Goal: Find specific page/section: Find specific page/section

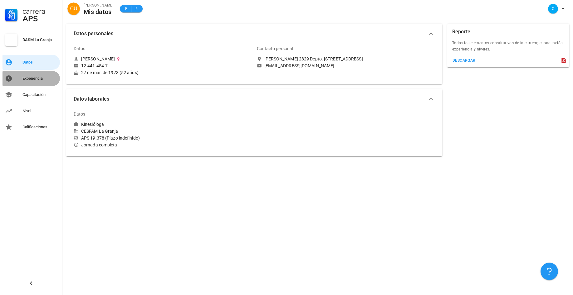
click at [33, 79] on div "Experiencia" at bounding box center [39, 78] width 35 height 5
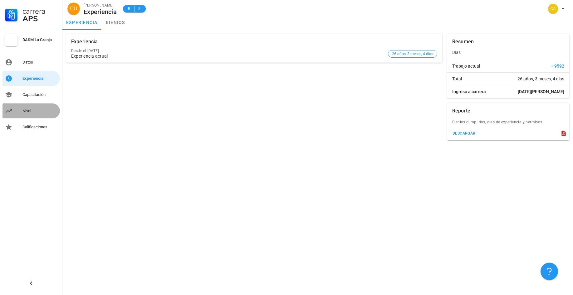
click at [26, 112] on div "Nivel" at bounding box center [39, 111] width 35 height 5
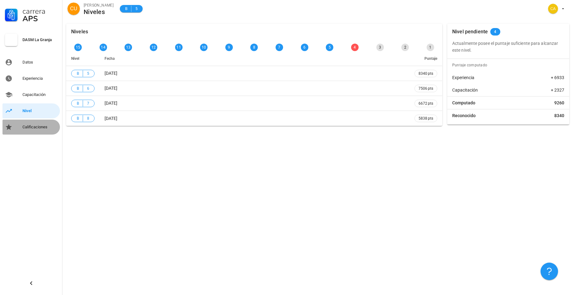
click at [34, 127] on div "Calificaciones" at bounding box center [39, 127] width 35 height 5
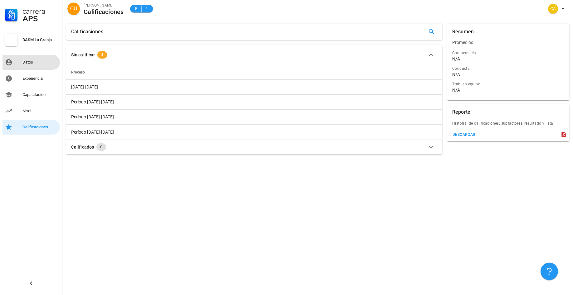
click at [31, 60] on div "Datos" at bounding box center [39, 62] width 35 height 5
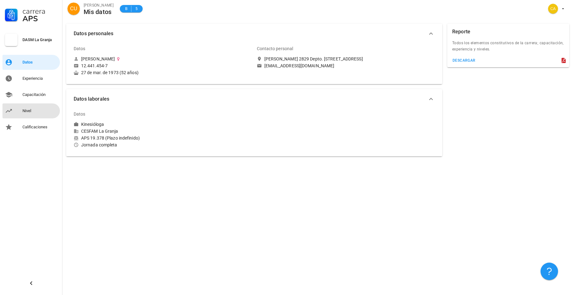
click at [27, 109] on div "Nivel" at bounding box center [39, 111] width 35 height 5
